Goal: Check status: Check status

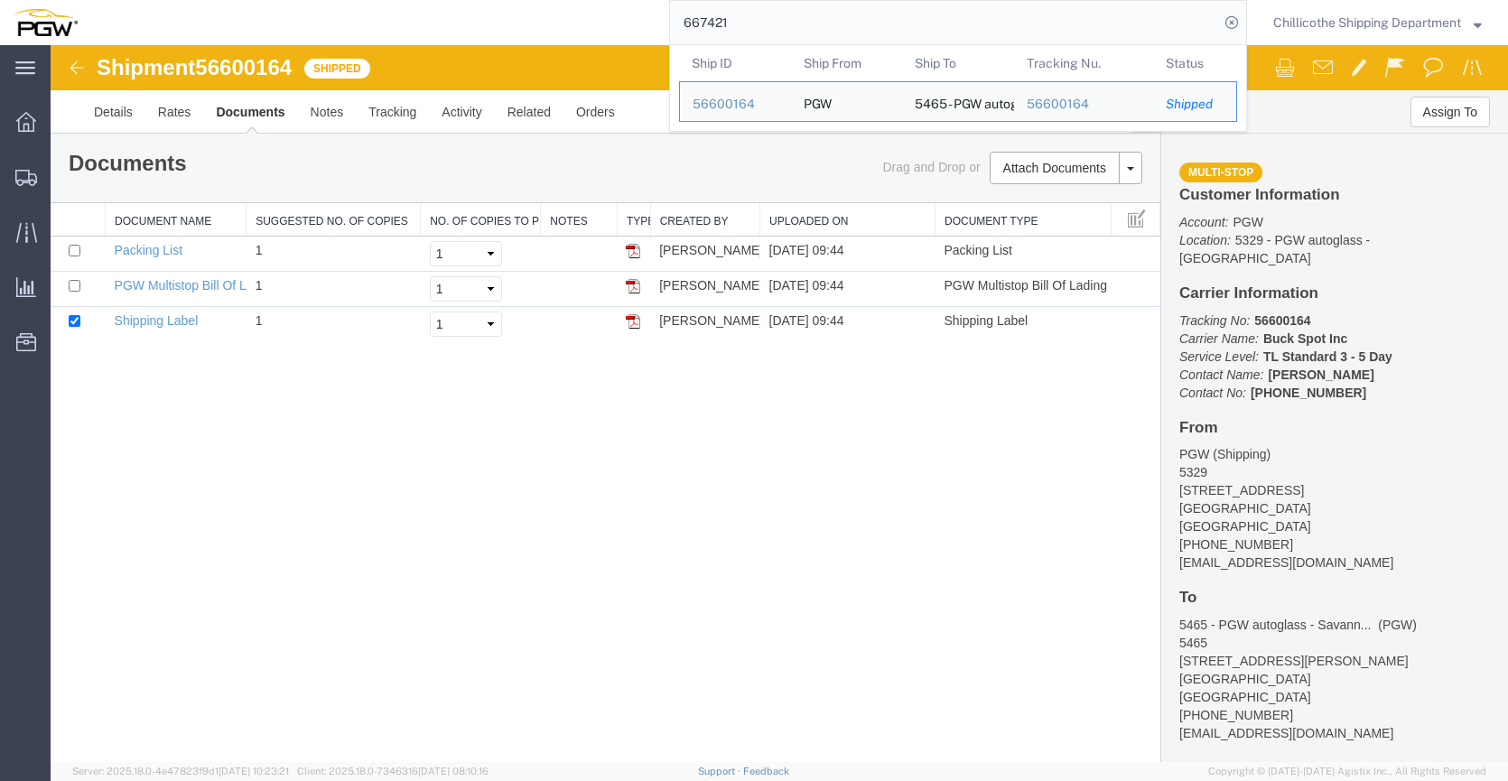
drag, startPoint x: 0, startPoint y: 0, endPoint x: 749, endPoint y: 13, distance: 748.8
click at [749, 13] on input "667421" at bounding box center [944, 22] width 549 height 43
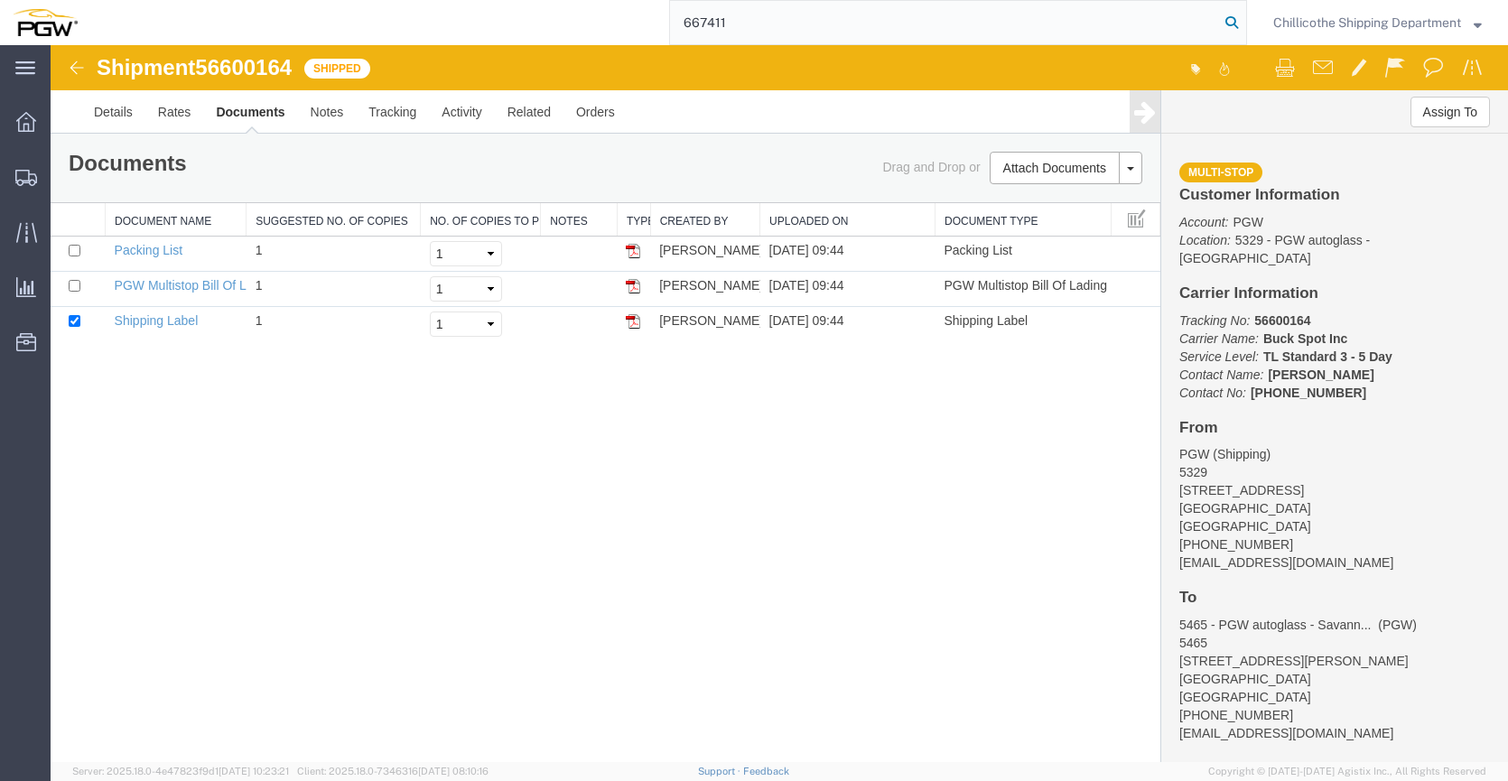
type input "667411"
click at [1225, 23] on icon at bounding box center [1231, 22] width 25 height 25
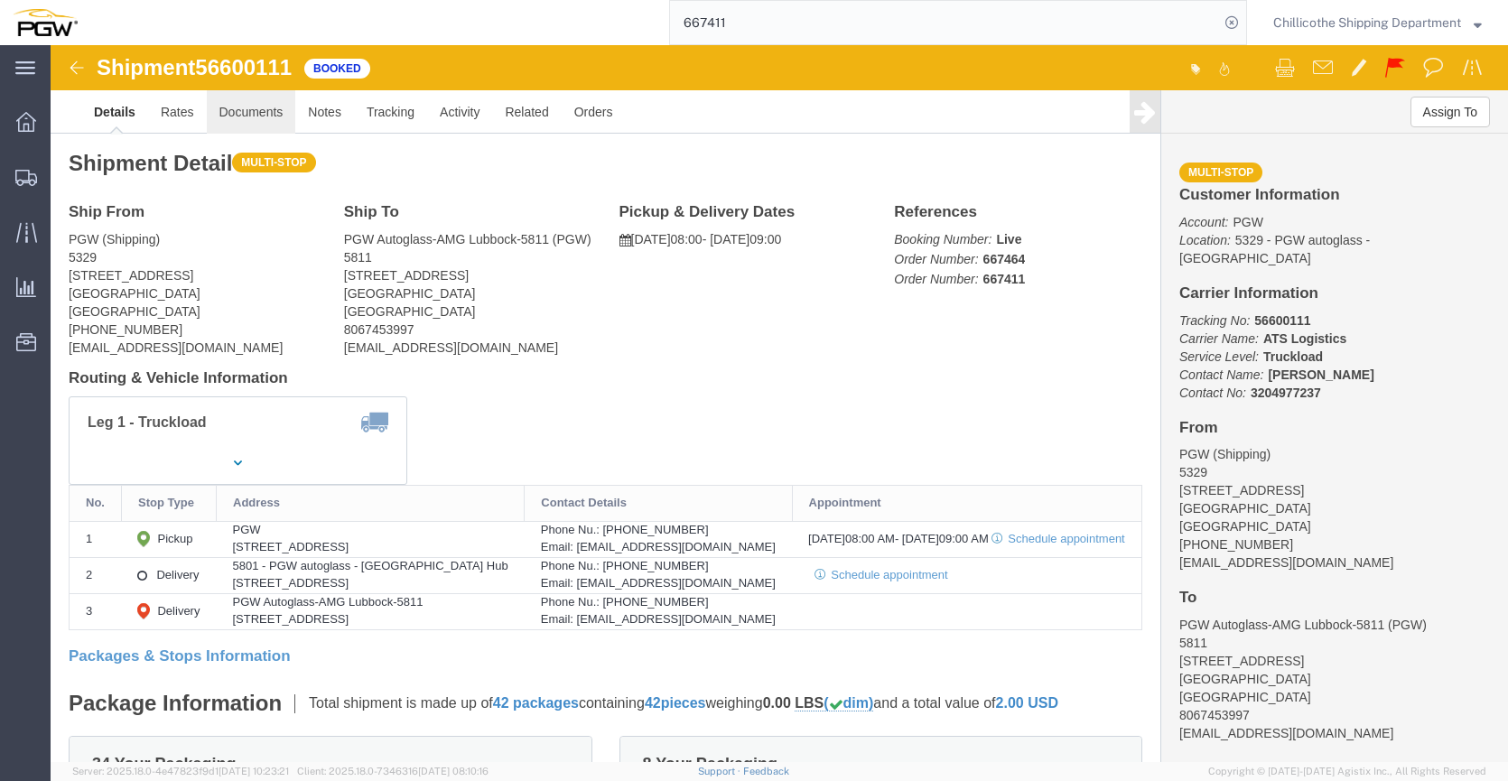
click link "Documents"
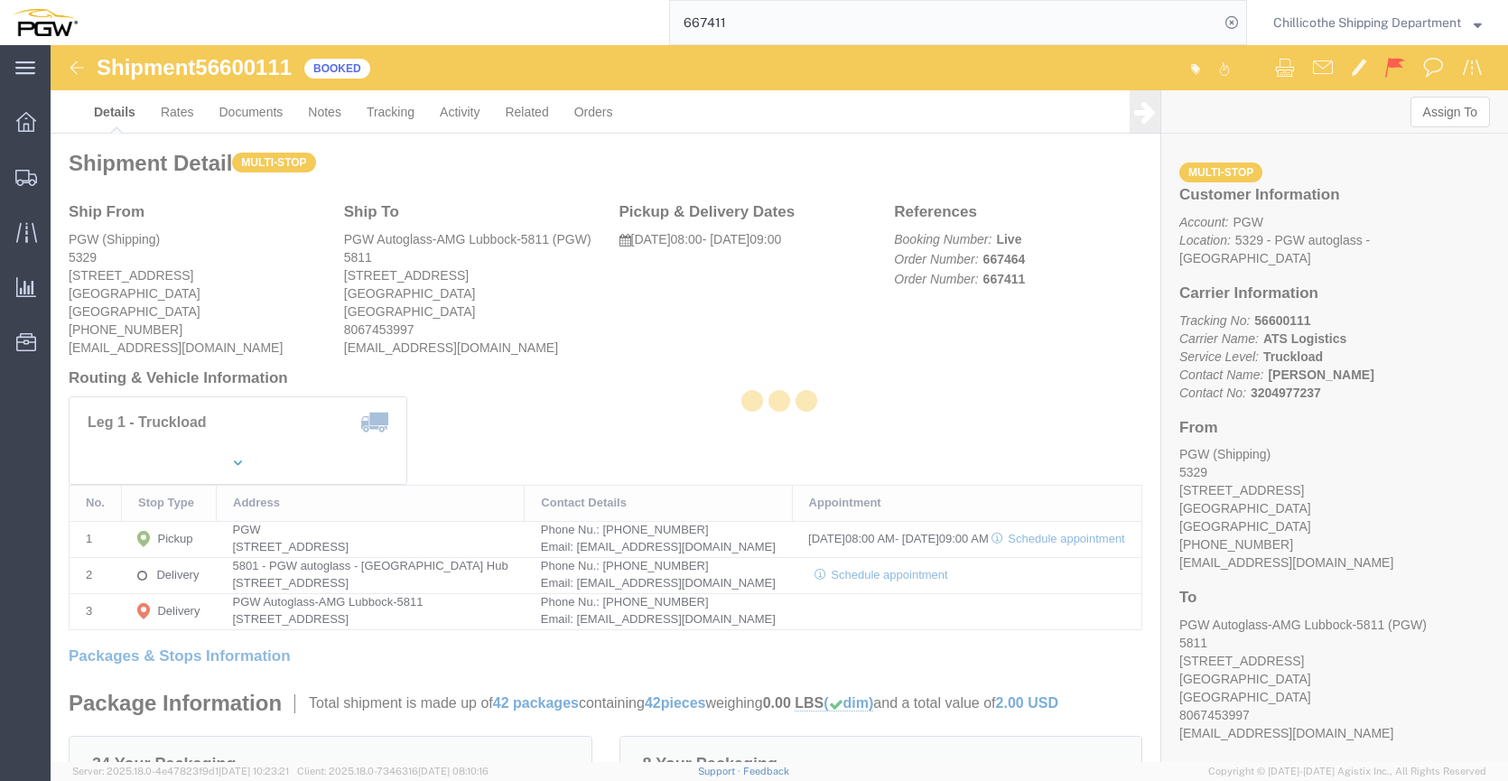
click at [247, 117] on div at bounding box center [780, 403] width 1458 height 717
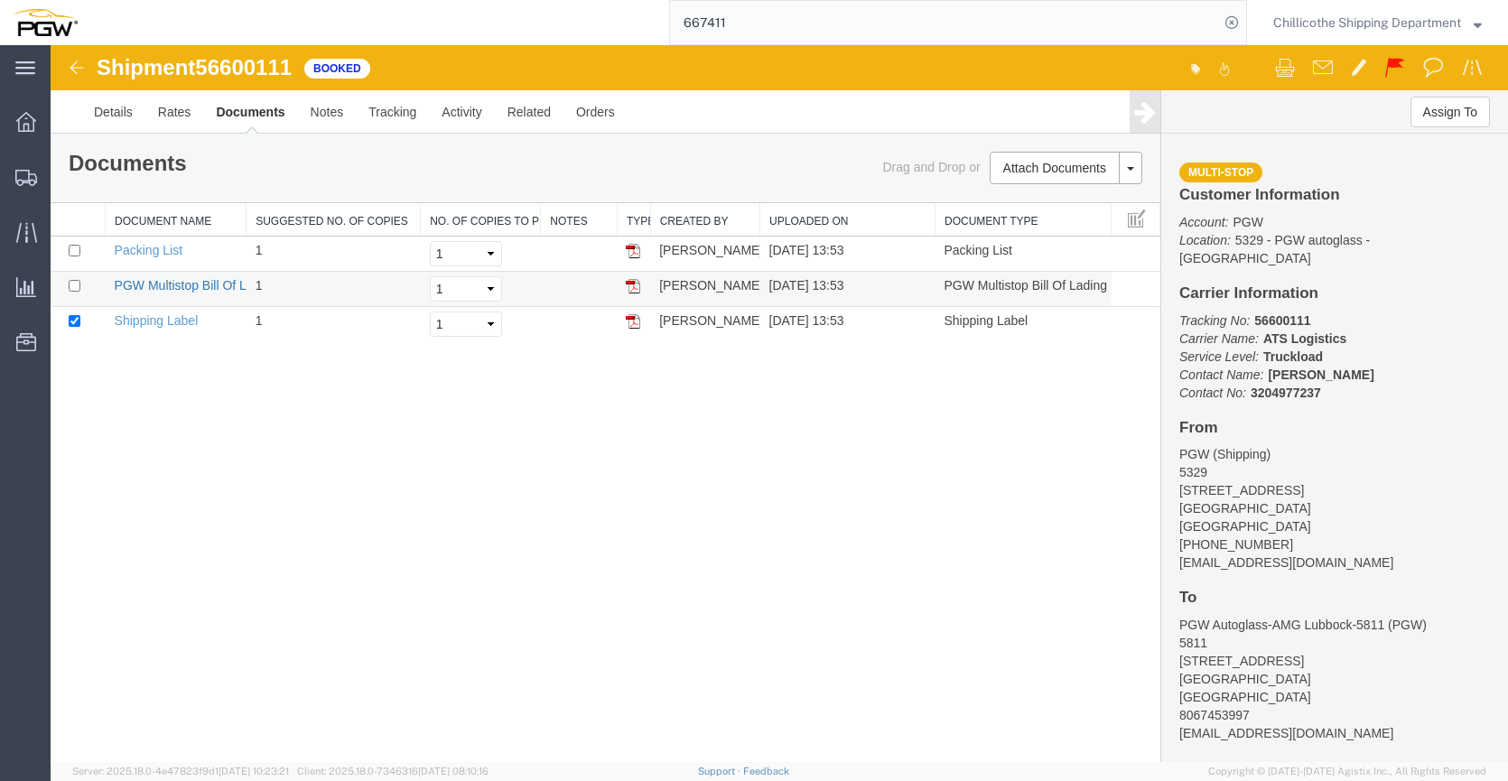
click at [167, 289] on link "PGW Multistop Bill Of Lading" at bounding box center [196, 285] width 163 height 14
